Goal: Task Accomplishment & Management: Use online tool/utility

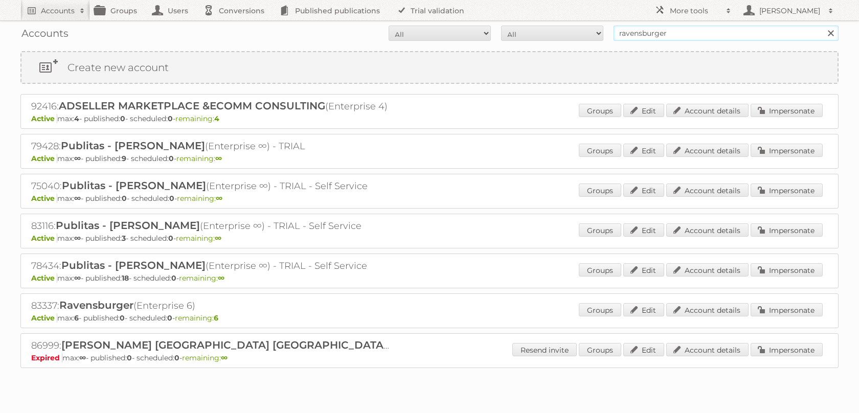
click at [662, 38] on input "ravensburger" at bounding box center [725, 33] width 225 height 15
type input "tfg"
click at [822, 26] on input "Search" at bounding box center [829, 33] width 15 height 15
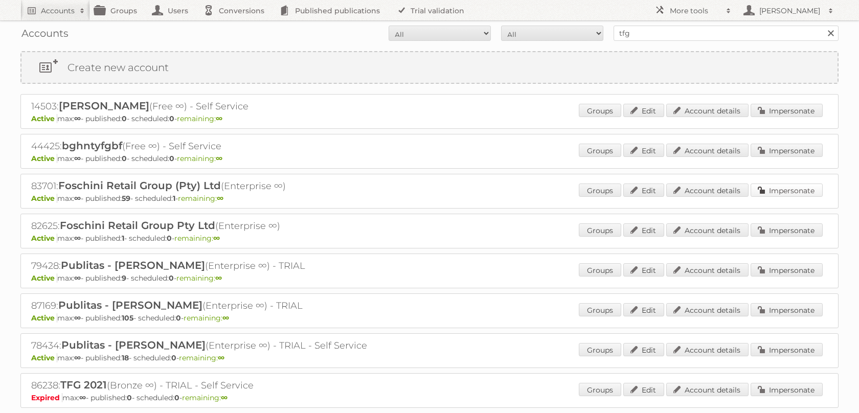
click at [788, 197] on link "Impersonate" at bounding box center [786, 189] width 72 height 13
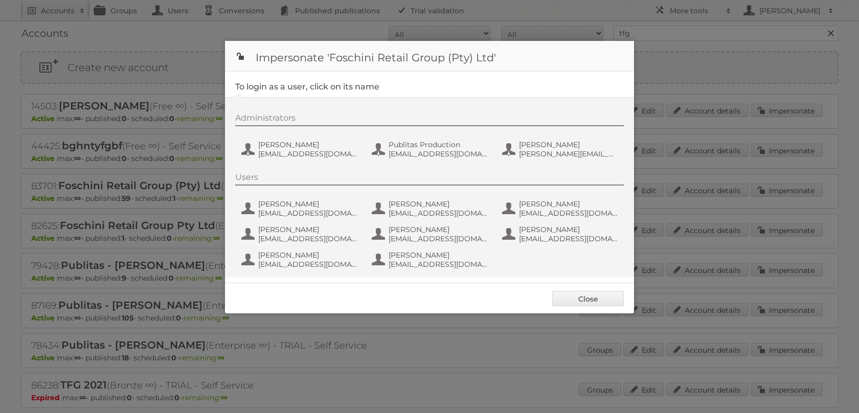
click at [384, 181] on div "Users" at bounding box center [429, 178] width 388 height 13
click at [424, 146] on span "Publitas Production" at bounding box center [437, 144] width 99 height 9
